Goal: Transaction & Acquisition: Book appointment/travel/reservation

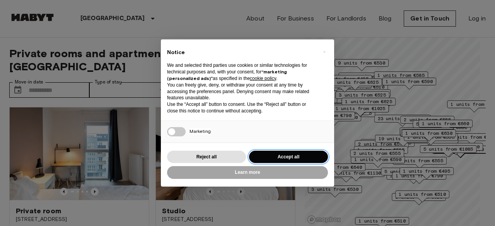
click at [293, 151] on button "Accept all" at bounding box center [288, 157] width 79 height 13
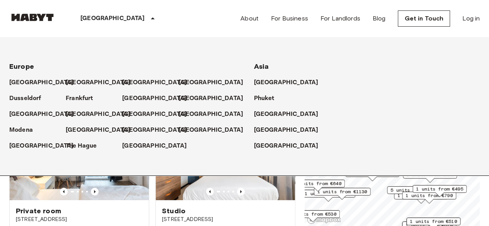
click at [148, 20] on icon at bounding box center [152, 18] width 9 height 9
click at [87, 98] on p "Frankfurt" at bounding box center [80, 98] width 27 height 9
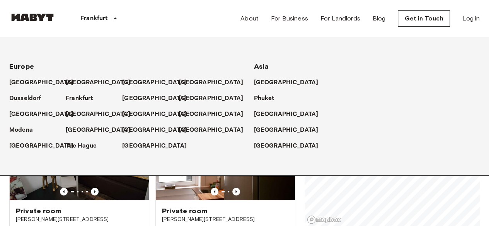
click at [458, 78] on div "[GEOGRAPHIC_DATA]" at bounding box center [367, 79] width 226 height 16
click at [422, 14] on link "Get in Touch" at bounding box center [424, 18] width 52 height 16
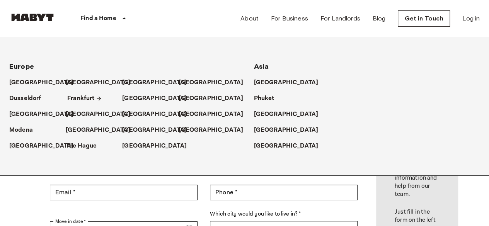
click at [79, 97] on p "Frankfurt" at bounding box center [80, 98] width 27 height 9
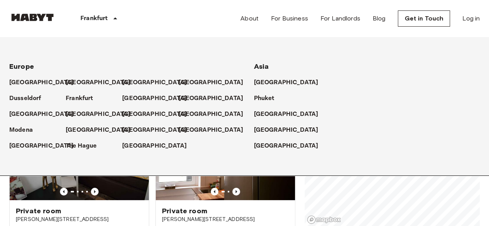
click at [302, 185] on div "Private rooms and apartments for rent in Frankfurt Move-in date ​ Move-in date …" at bounding box center [244, 131] width 470 height 189
click at [77, 15] on div "Frankfurt" at bounding box center [100, 18] width 89 height 37
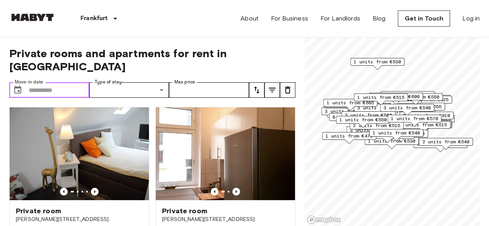
click at [49, 82] on input "Move-in date" at bounding box center [59, 89] width 61 height 15
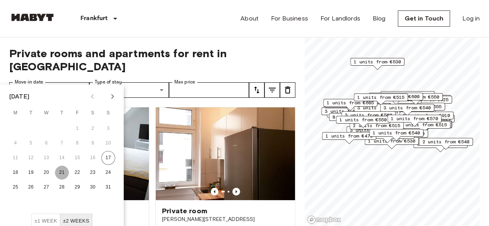
click at [65, 172] on button "21" at bounding box center [62, 173] width 14 height 14
type input "**********"
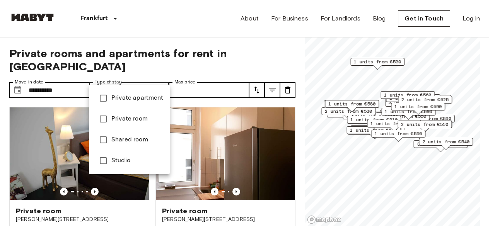
type input "******"
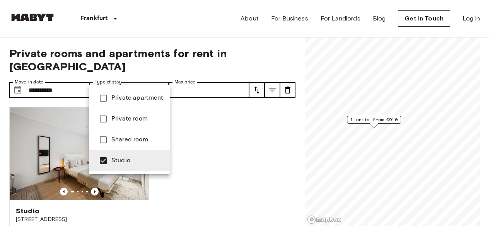
click at [212, 74] on div at bounding box center [247, 113] width 495 height 226
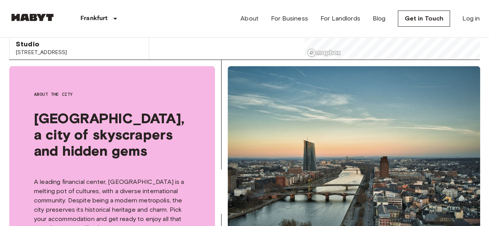
scroll to position [43, 0]
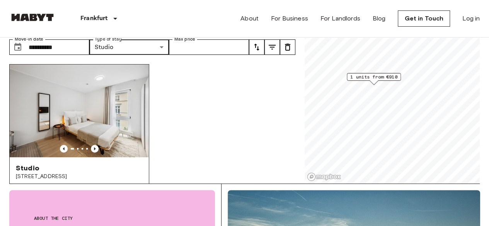
click at [68, 81] on img at bounding box center [79, 111] width 139 height 93
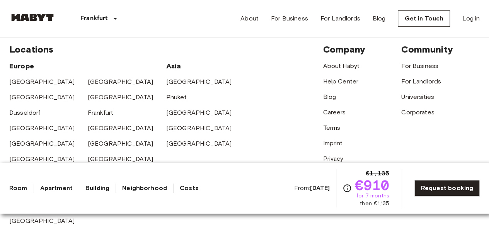
scroll to position [1750, 0]
